Goal: Task Accomplishment & Management: Manage account settings

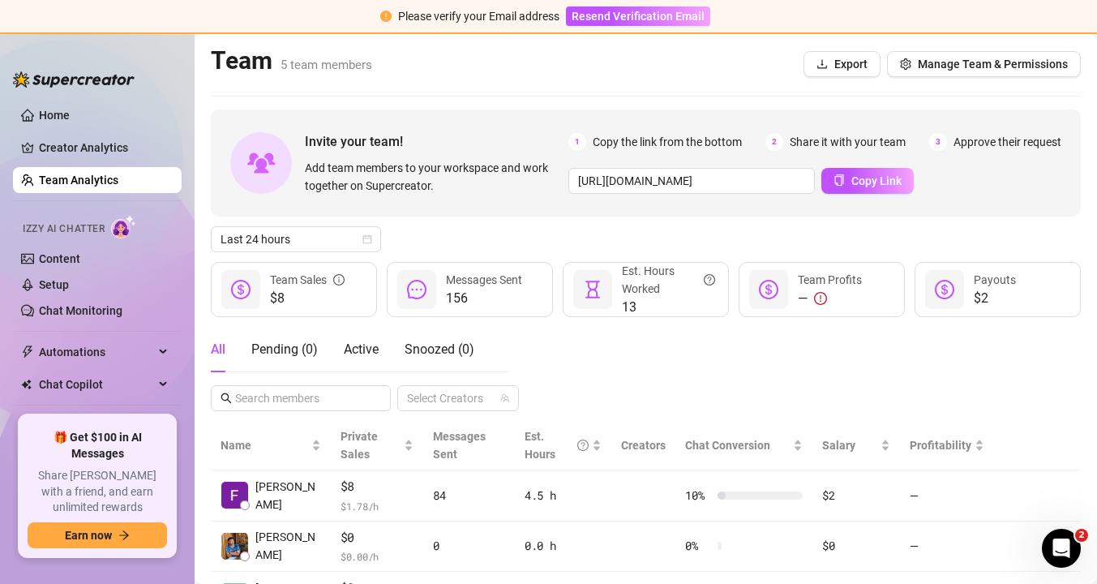
scroll to position [187, 0]
click at [373, 240] on div "Last 7 days" at bounding box center [296, 239] width 170 height 26
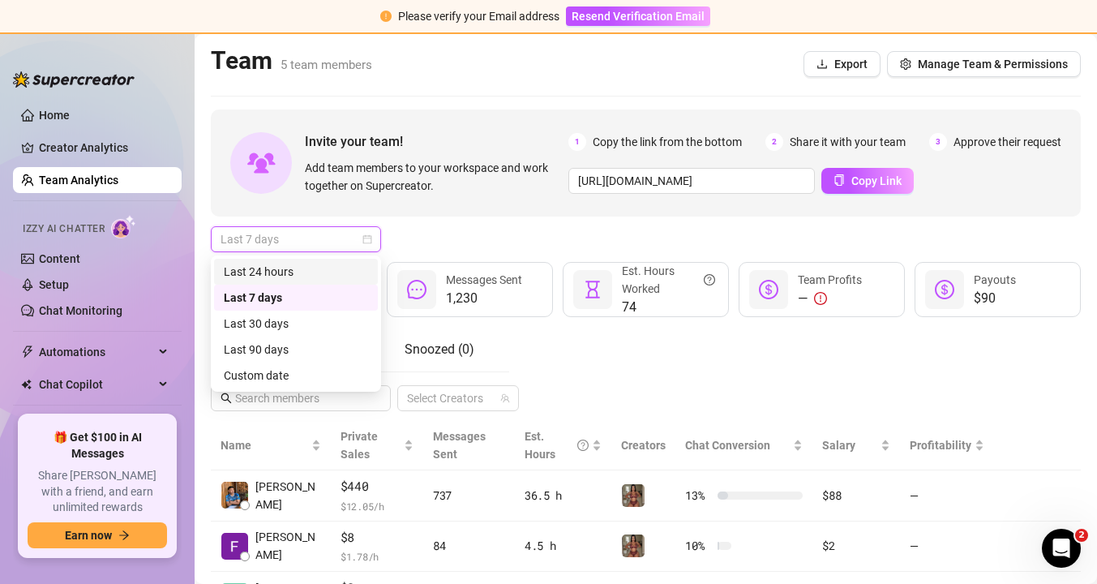
click at [332, 272] on div "Last 24 hours" at bounding box center [296, 272] width 144 height 18
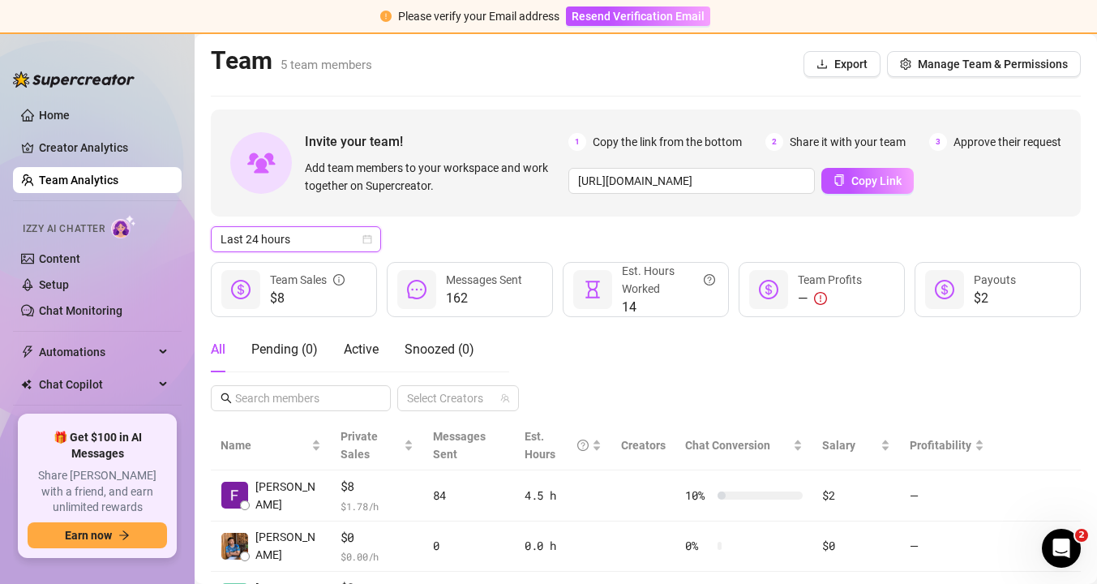
click at [383, 258] on div "Invite your team! Add team members to your workspace and work together on Super…" at bounding box center [646, 416] width 870 height 615
